Goal: Transaction & Acquisition: Obtain resource

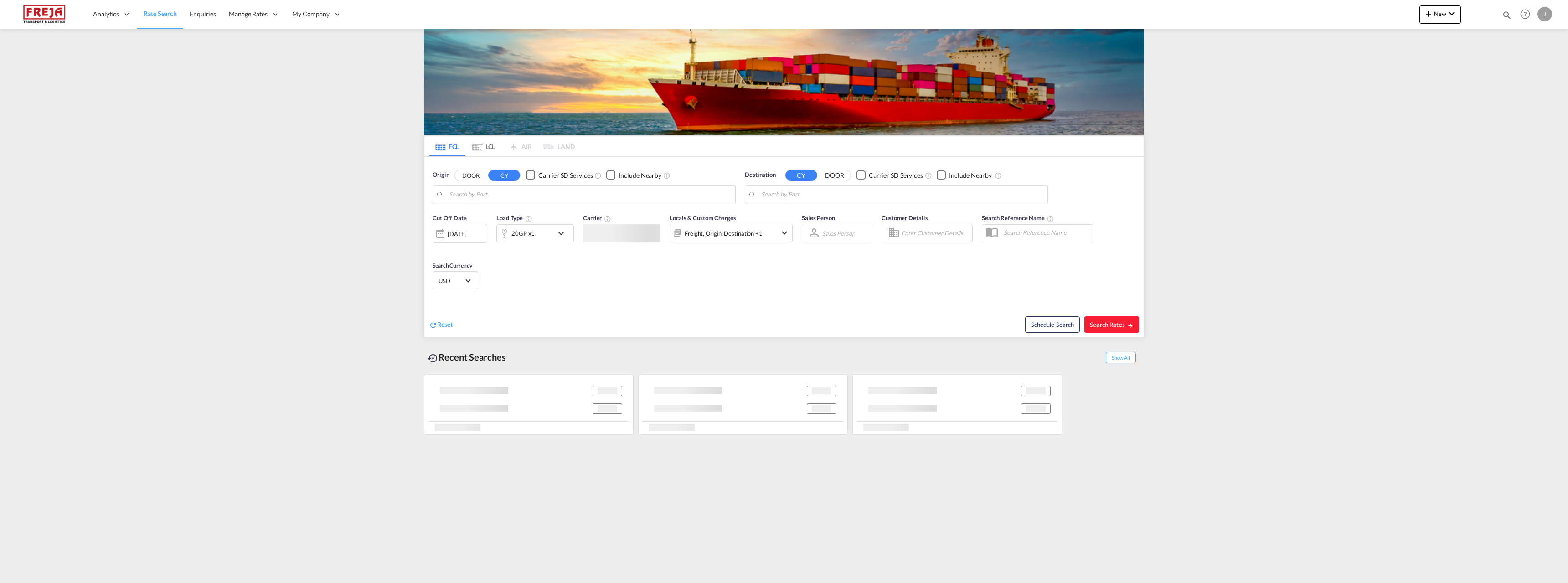
type input "[GEOGRAPHIC_DATA], THBKK"
type input "[GEOGRAPHIC_DATA] ([GEOGRAPHIC_DATA]), [GEOGRAPHIC_DATA]"
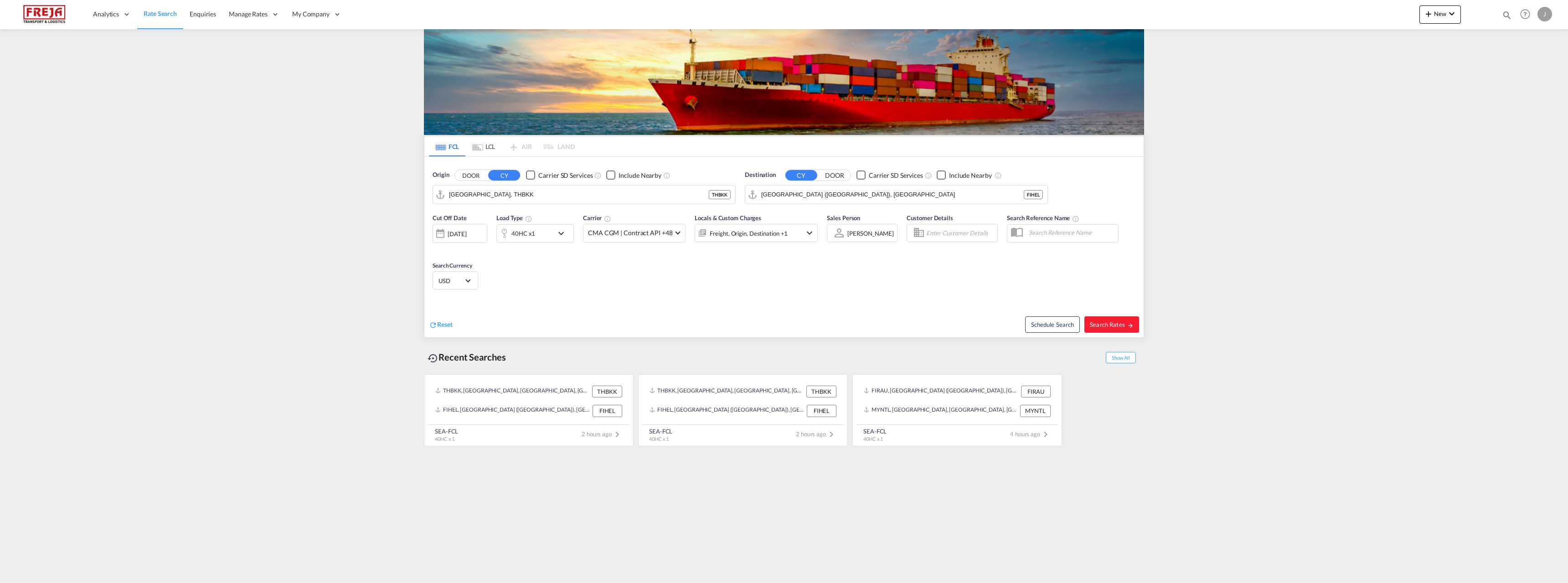
click at [484, 148] on md-tab-item "LCL" at bounding box center [484, 146] width 37 height 20
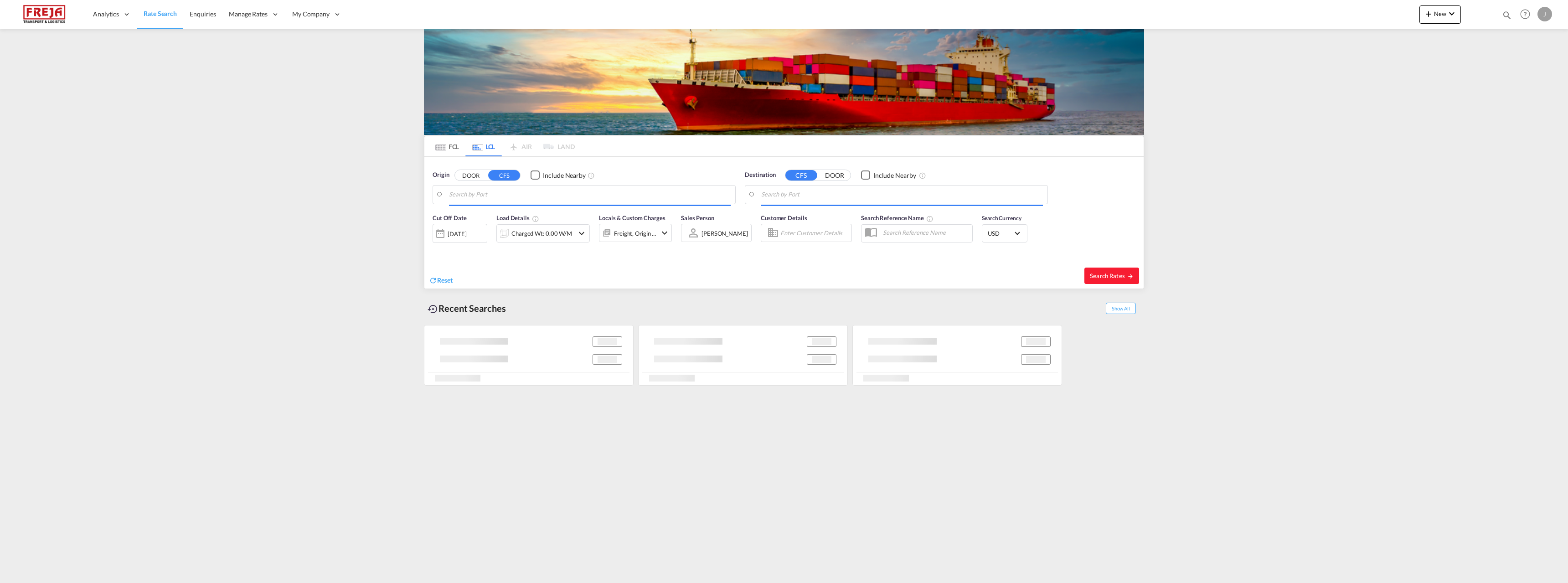
type input "[GEOGRAPHIC_DATA] ([GEOGRAPHIC_DATA]), [GEOGRAPHIC_DATA]"
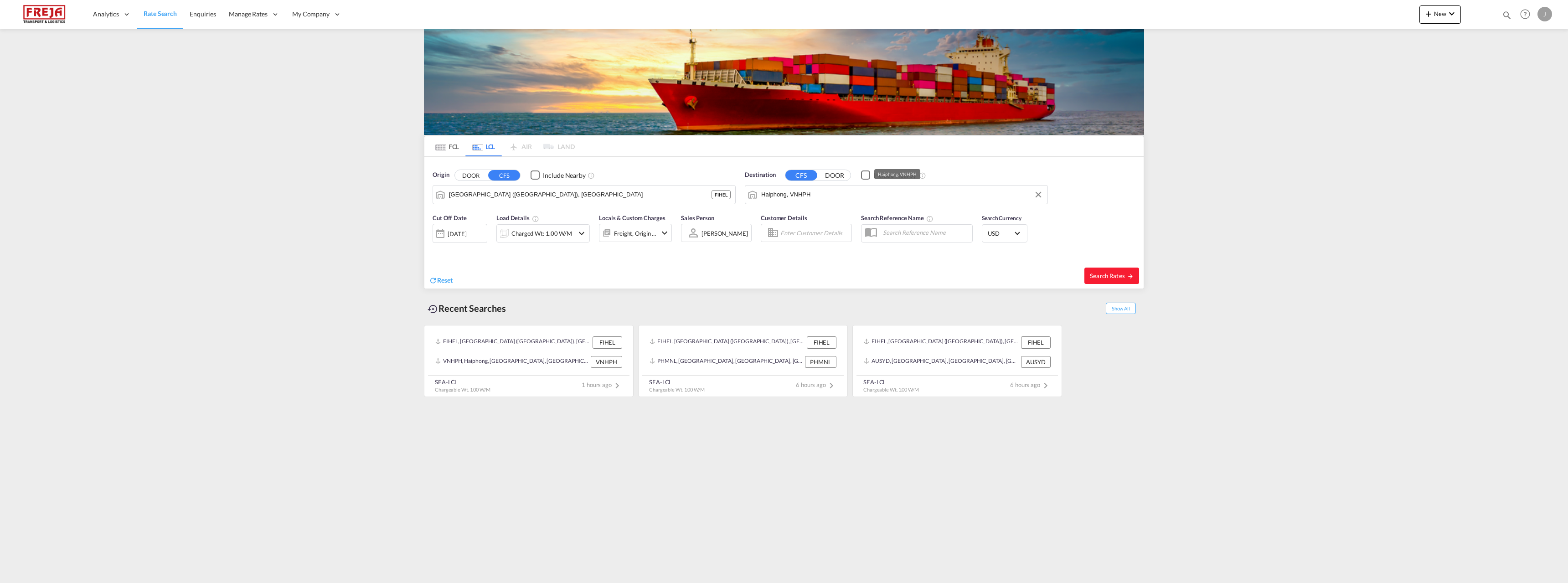
click at [772, 193] on input "Haiphong, VNHPH" at bounding box center [902, 195] width 282 height 13
click at [791, 218] on div "Dar es [PERSON_NAME] [GEOGRAPHIC_DATA], [GEOGRAPHIC_DATA] TZDAR" at bounding box center [831, 222] width 173 height 32
type input "[GEOGRAPHIC_DATA], TZDAR"
click at [525, 234] on div "Charged Wt: 1.00 W/M" at bounding box center [542, 233] width 61 height 13
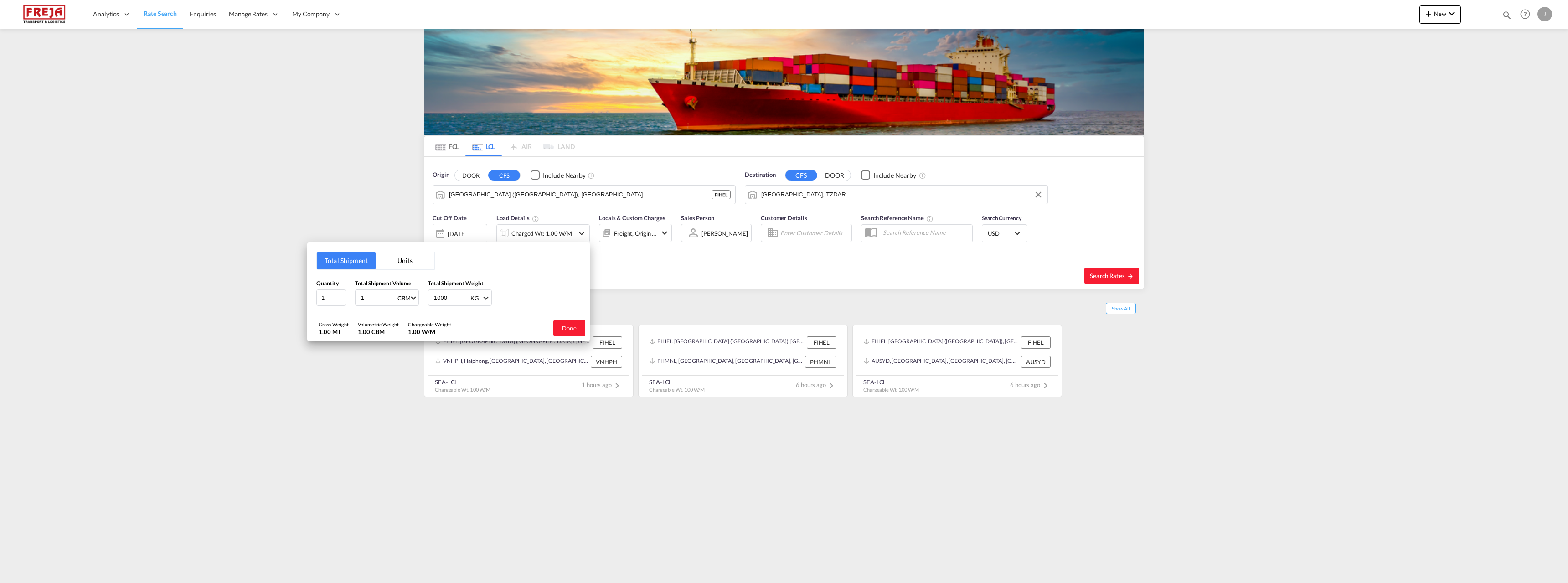
click at [408, 264] on button "Units" at bounding box center [405, 260] width 59 height 17
click at [374, 296] on input "number" at bounding box center [373, 296] width 24 height 8
type input "275"
type input "235"
type input "228"
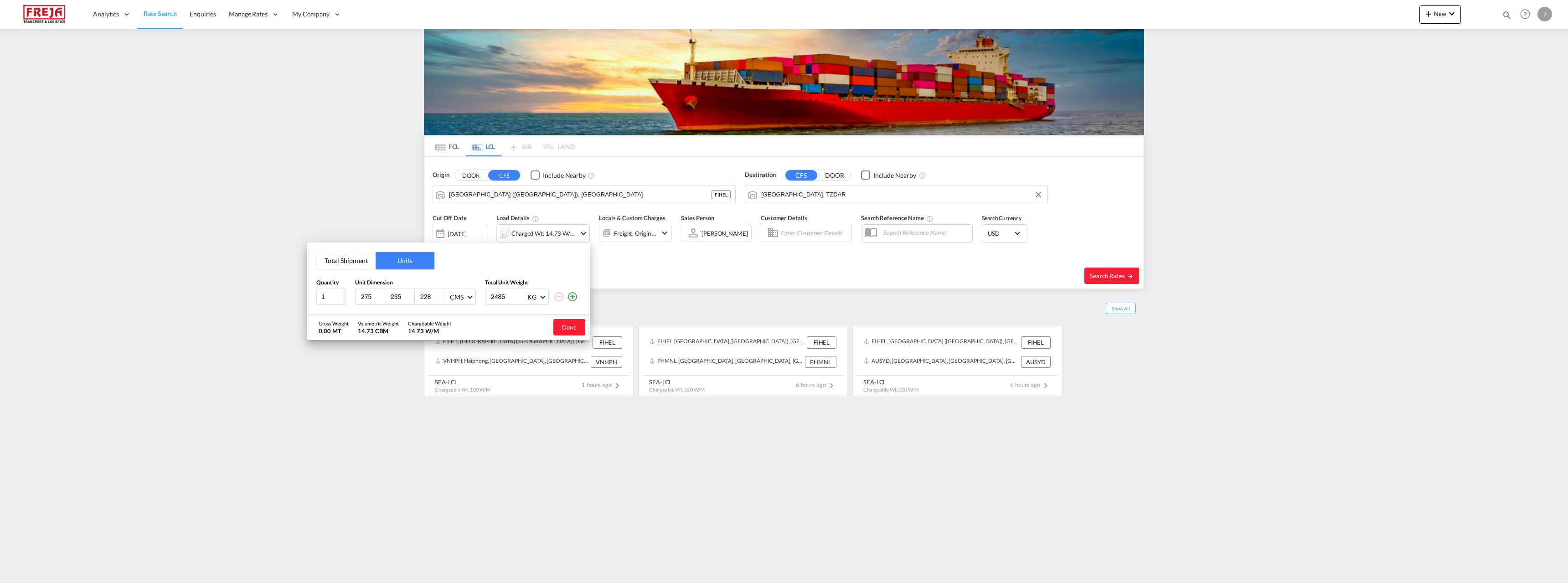
type input "2485"
click at [567, 327] on button "Done" at bounding box center [569, 327] width 32 height 16
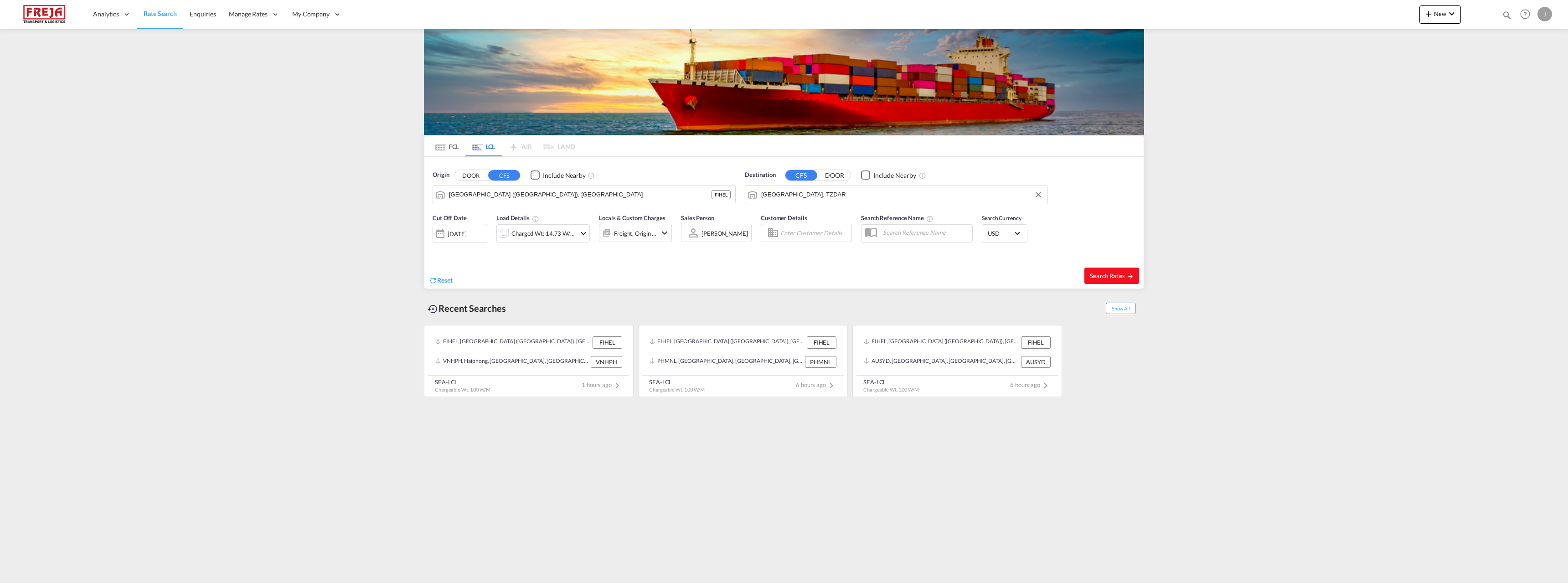
click at [1113, 281] on button "Search Rates" at bounding box center [1111, 276] width 55 height 16
type input "FIHEL to TZDAR / [DATE]"
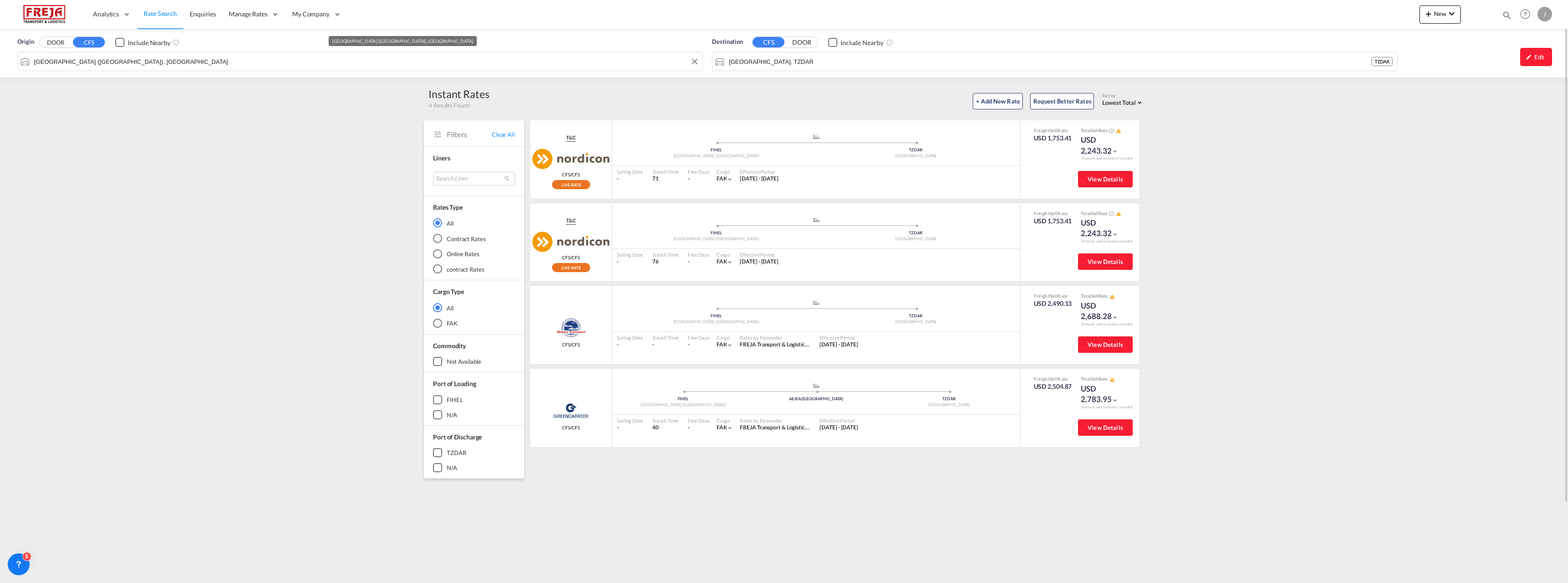
click at [198, 60] on div "Origin DOOR CFS Include Nearby [GEOGRAPHIC_DATA] ([GEOGRAPHIC_DATA]), FIHEL Des…" at bounding box center [784, 53] width 1568 height 48
